Goal: Obtain resource: Download file/media

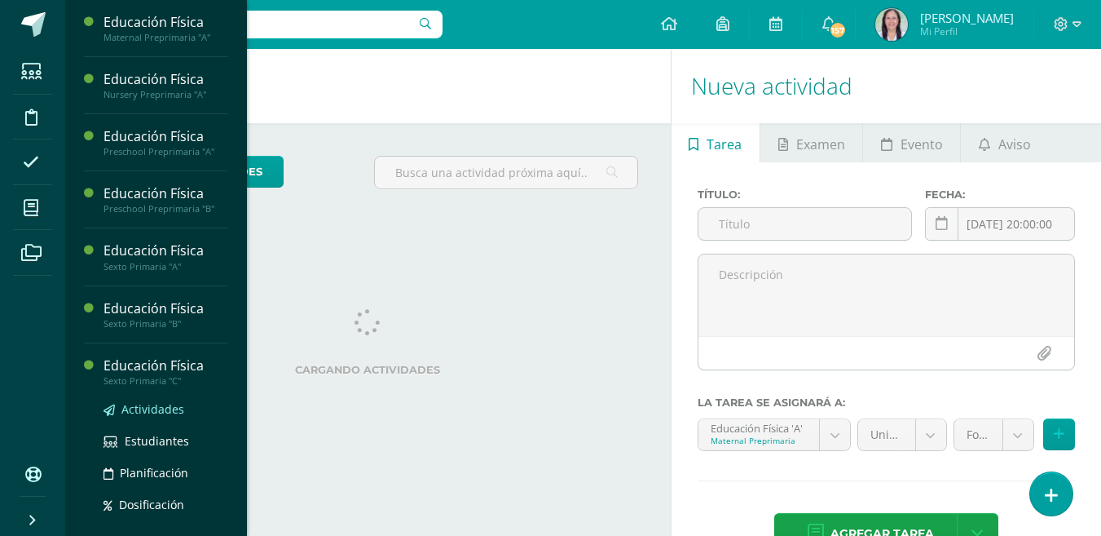
click at [144, 412] on span "Actividades" at bounding box center [152, 408] width 63 height 15
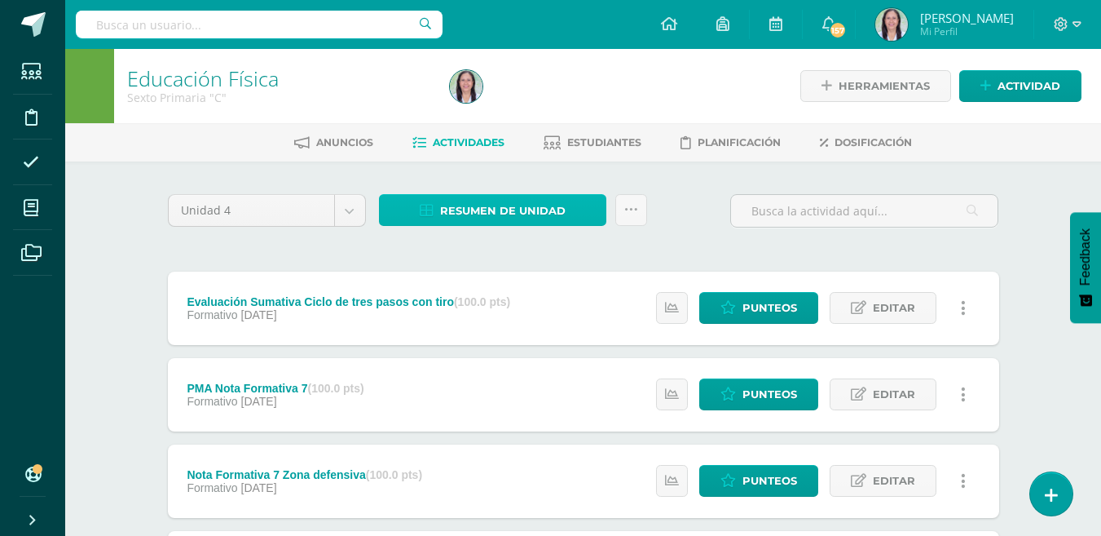
click at [516, 208] on span "Resumen de unidad" at bounding box center [503, 211] width 126 height 30
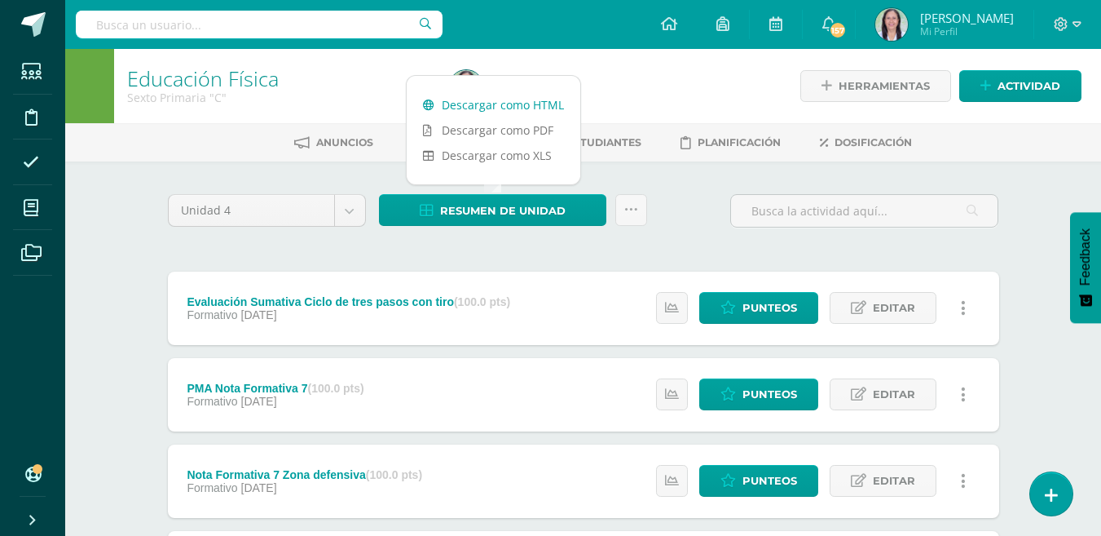
click at [511, 107] on link "Descargar como HTML" at bounding box center [494, 104] width 174 height 25
